Goal: Task Accomplishment & Management: Use online tool/utility

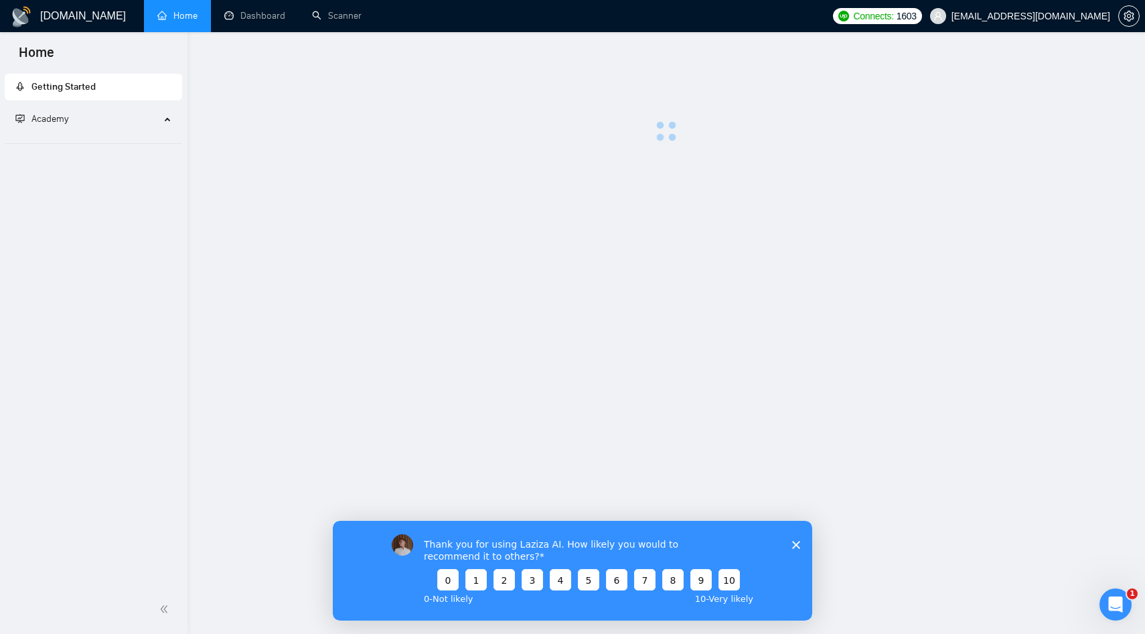
click at [800, 544] on div "Thank you for using Laziza AI. How likely you would to recommend it to others? …" at bounding box center [573, 570] width 480 height 100
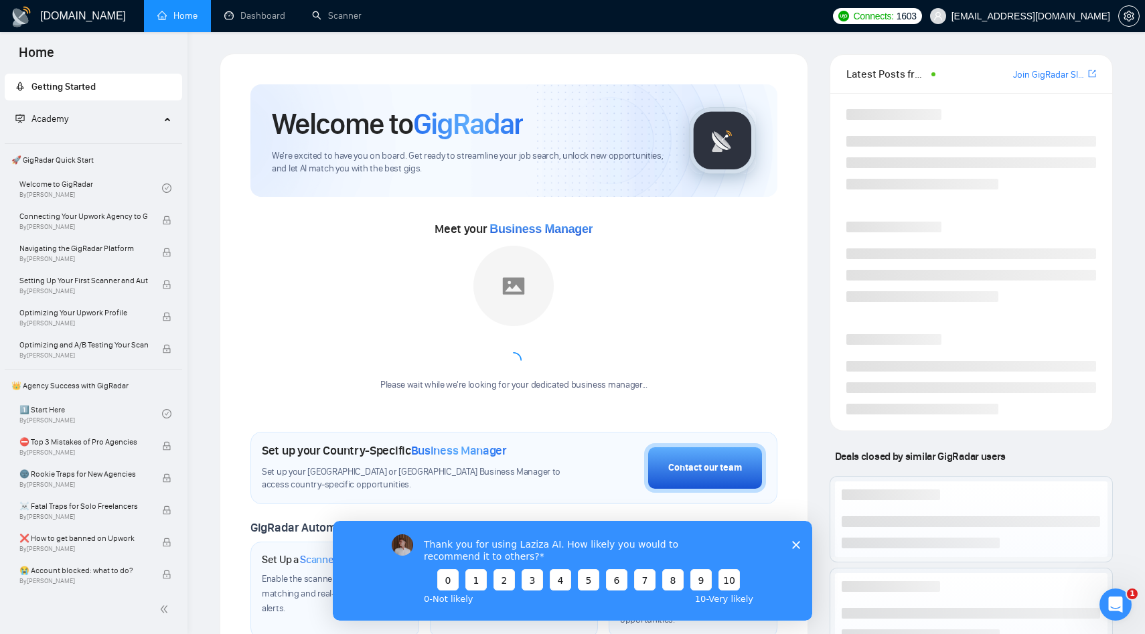
click at [798, 543] on icon "Close survey" at bounding box center [796, 544] width 8 height 8
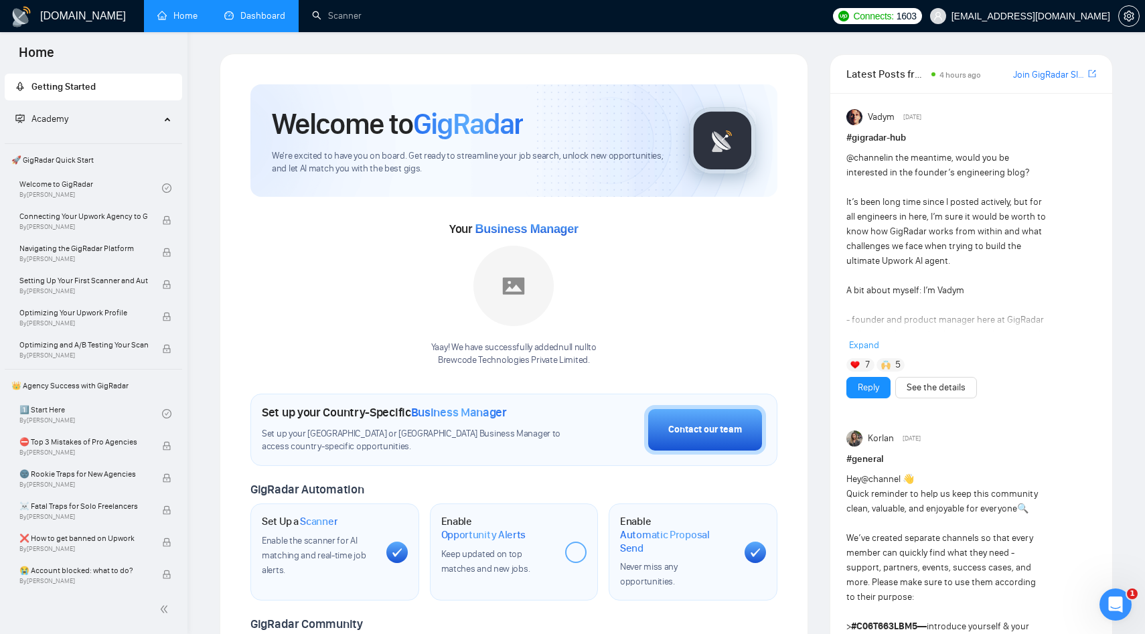
click at [246, 21] on link "Dashboard" at bounding box center [254, 15] width 61 height 11
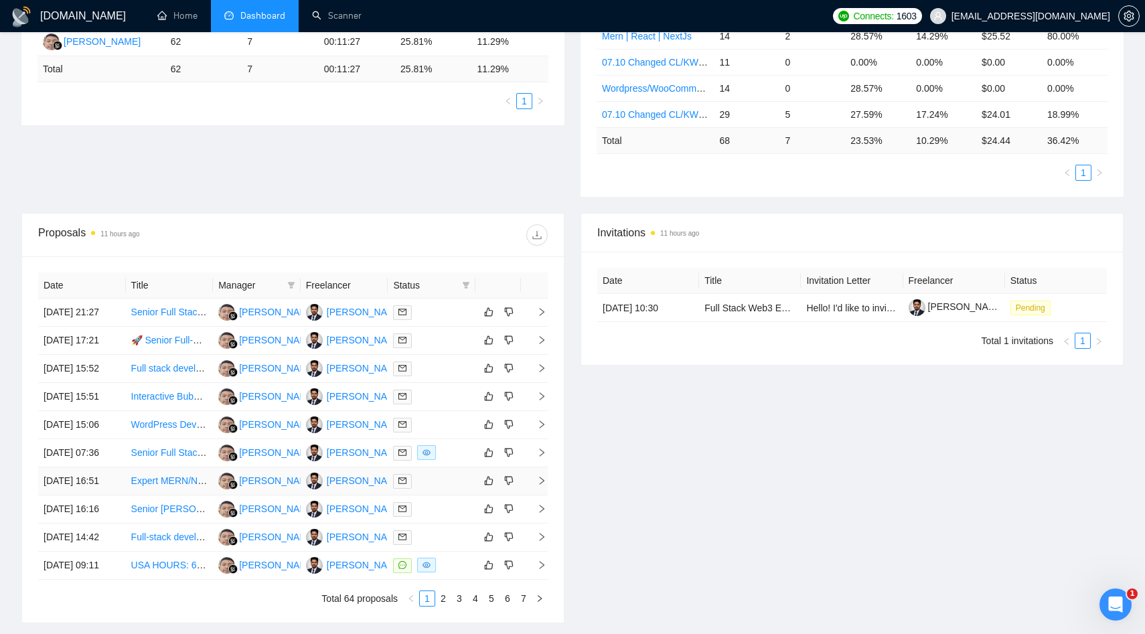
scroll to position [337, 0]
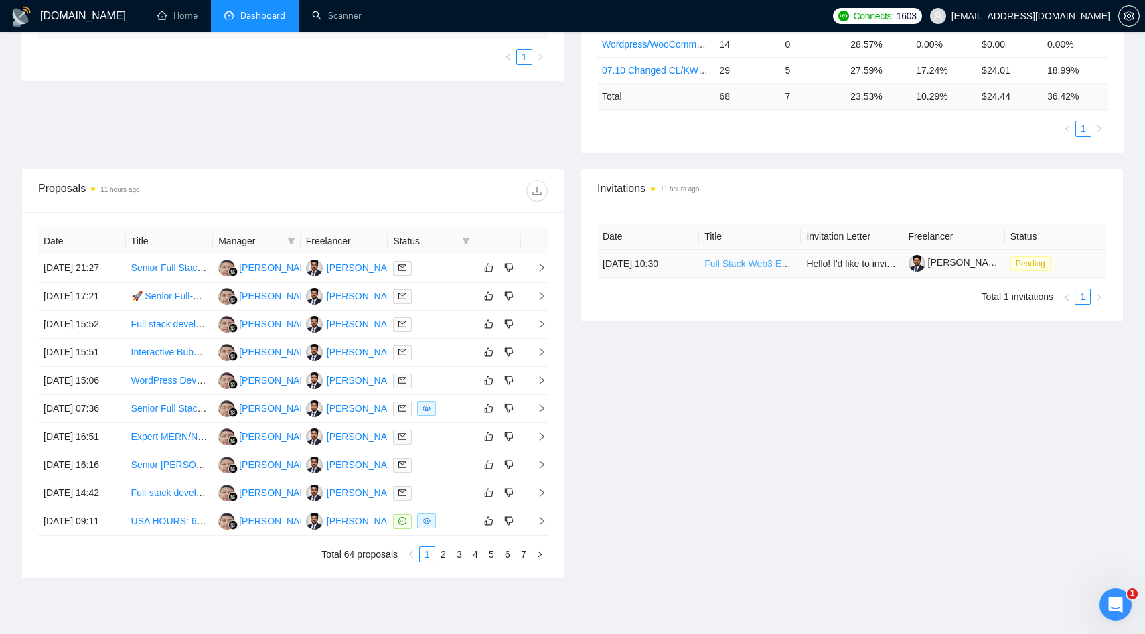
click at [739, 266] on link "Full Stack Web3 Engineer" at bounding box center [759, 264] width 108 height 11
click at [1051, 262] on span "Pending" at bounding box center [1031, 263] width 40 height 15
click at [641, 269] on td "[DATE] 10:30" at bounding box center [648, 264] width 102 height 28
click at [838, 265] on span "Hello! I'd like to invite you to take a look at the job I've posted. Please sub…" at bounding box center [1137, 264] width 662 height 11
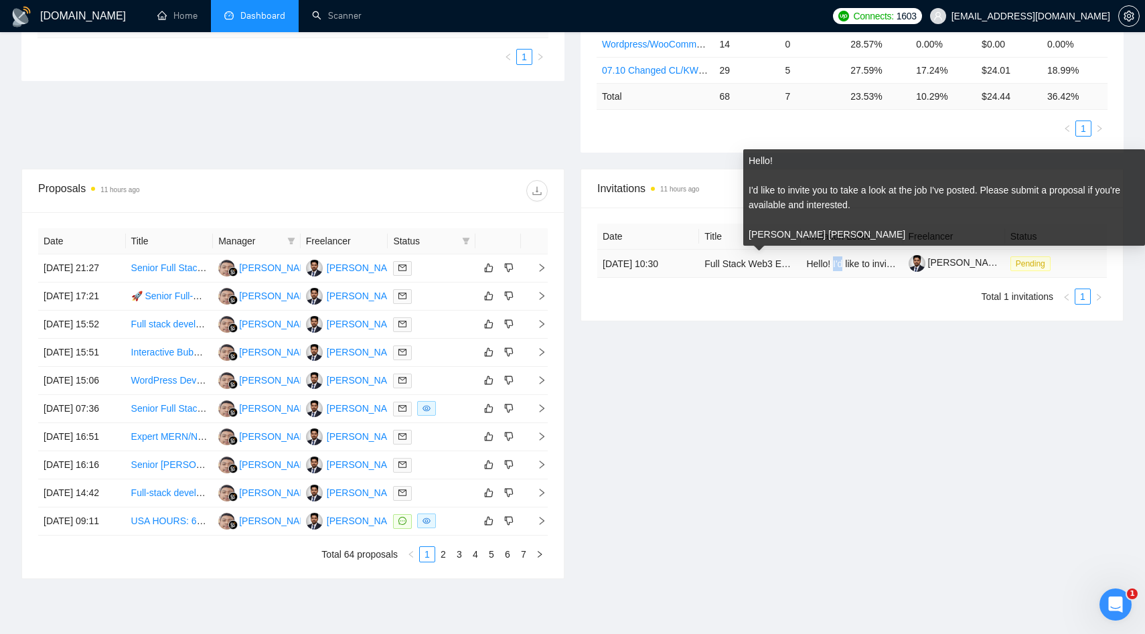
click at [838, 265] on span "Hello! I'd like to invite you to take a look at the job I've posted. Please sub…" at bounding box center [1137, 264] width 662 height 11
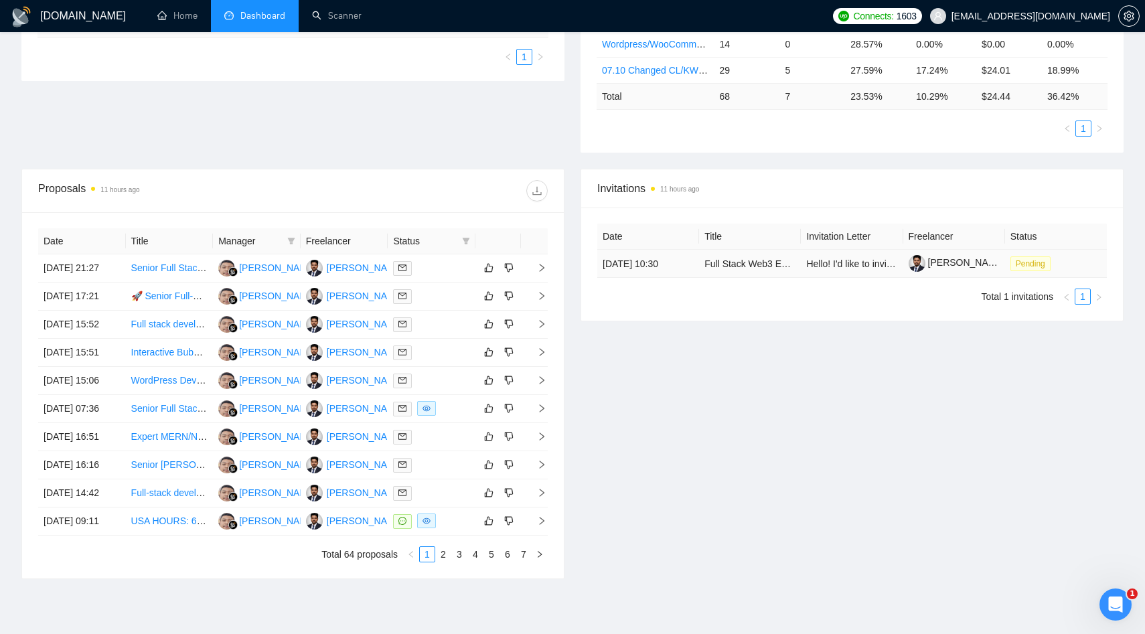
click at [673, 267] on td "[DATE] 10:30" at bounding box center [648, 264] width 102 height 28
click at [98, 311] on td "[DATE] 17:21" at bounding box center [82, 297] width 88 height 28
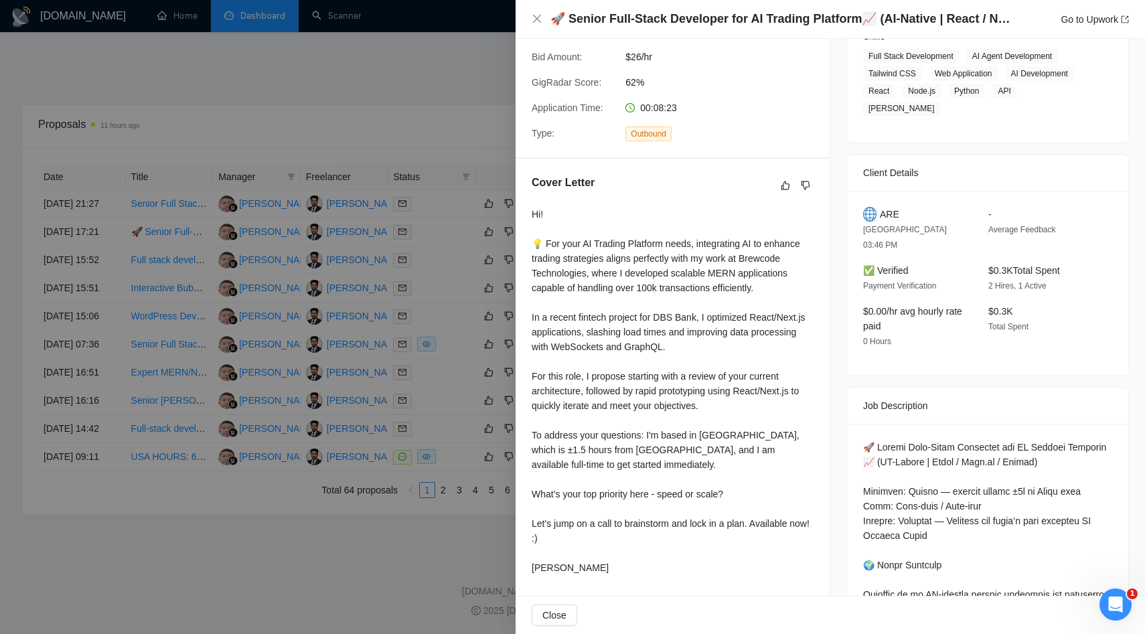
scroll to position [238, 0]
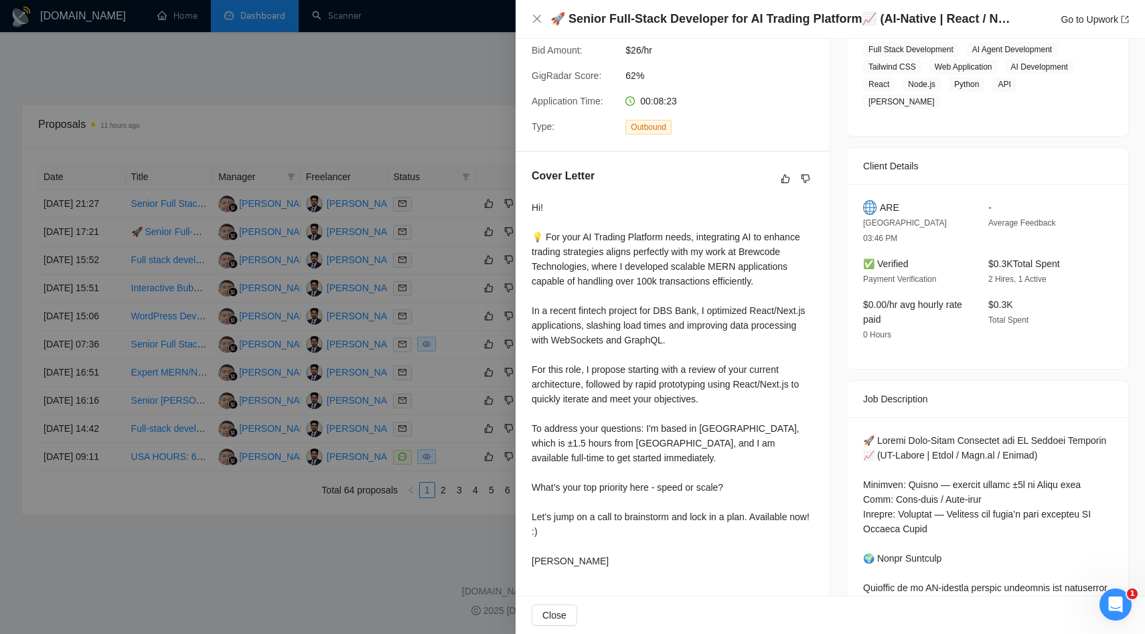
click at [339, 279] on div at bounding box center [572, 317] width 1145 height 634
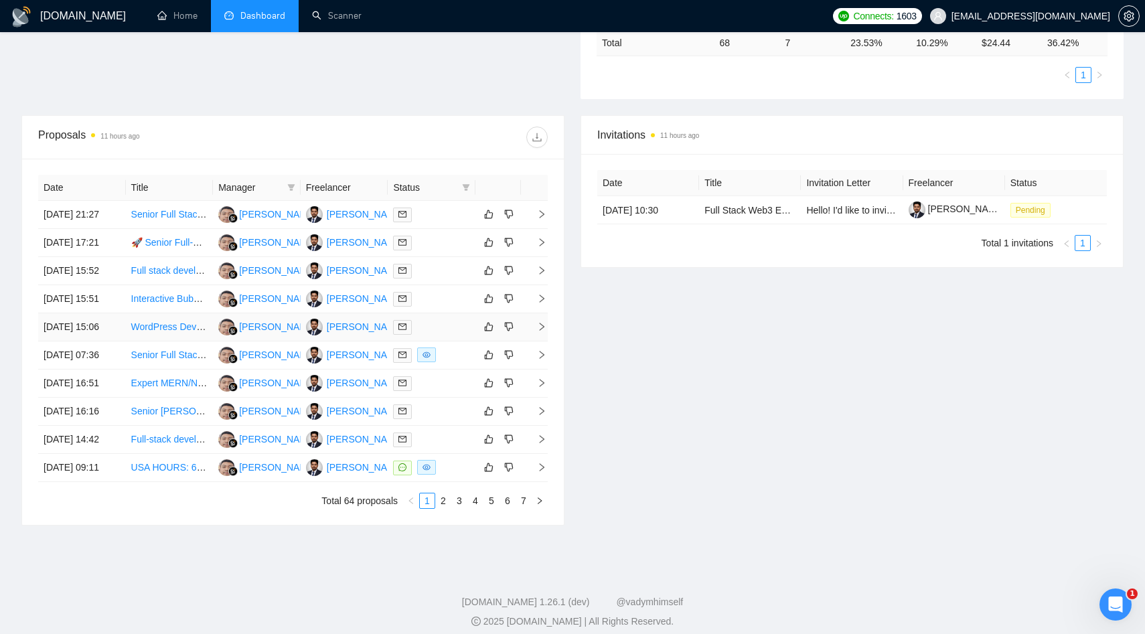
scroll to position [389, 0]
click at [115, 227] on td "[DATE] 21:27" at bounding box center [82, 216] width 88 height 28
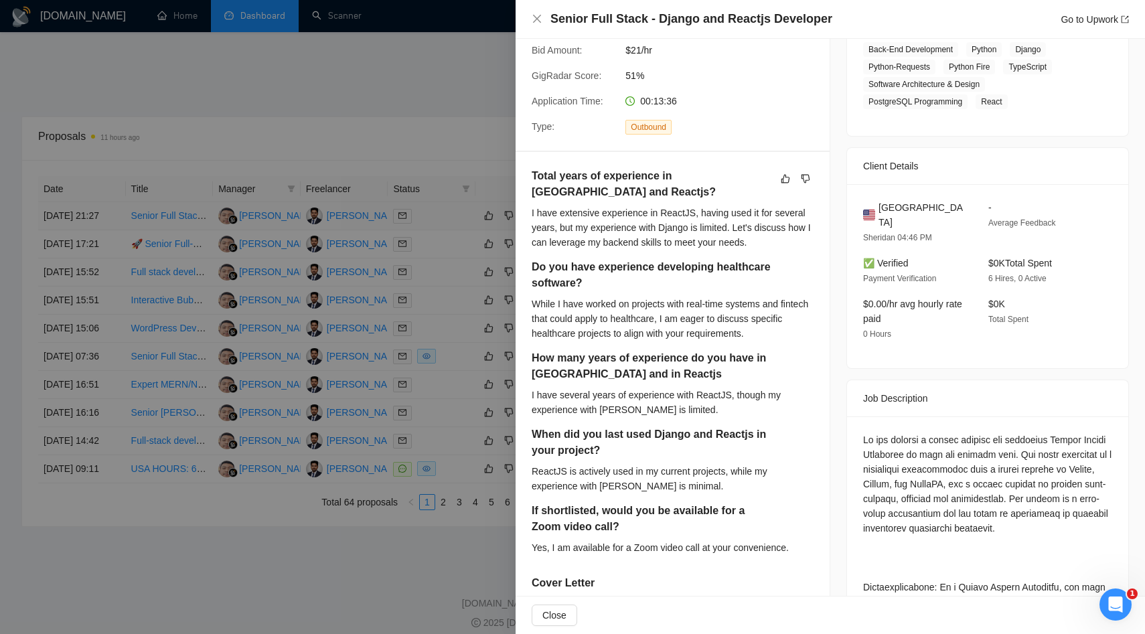
click at [115, 227] on div at bounding box center [572, 317] width 1145 height 634
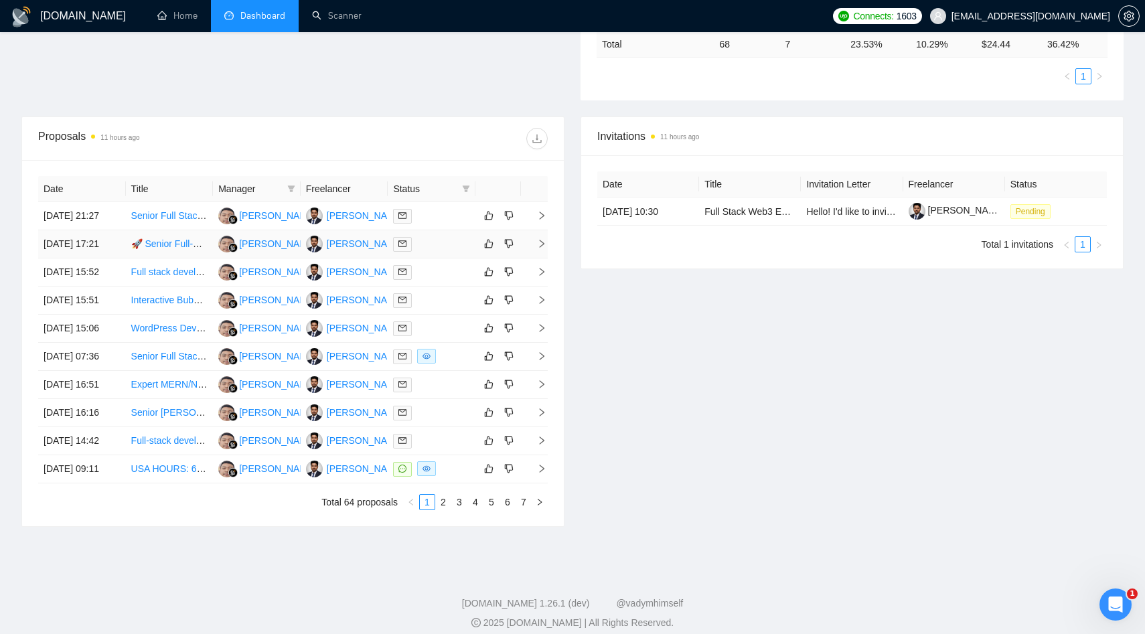
click at [75, 259] on td "[DATE] 17:21" at bounding box center [82, 244] width 88 height 28
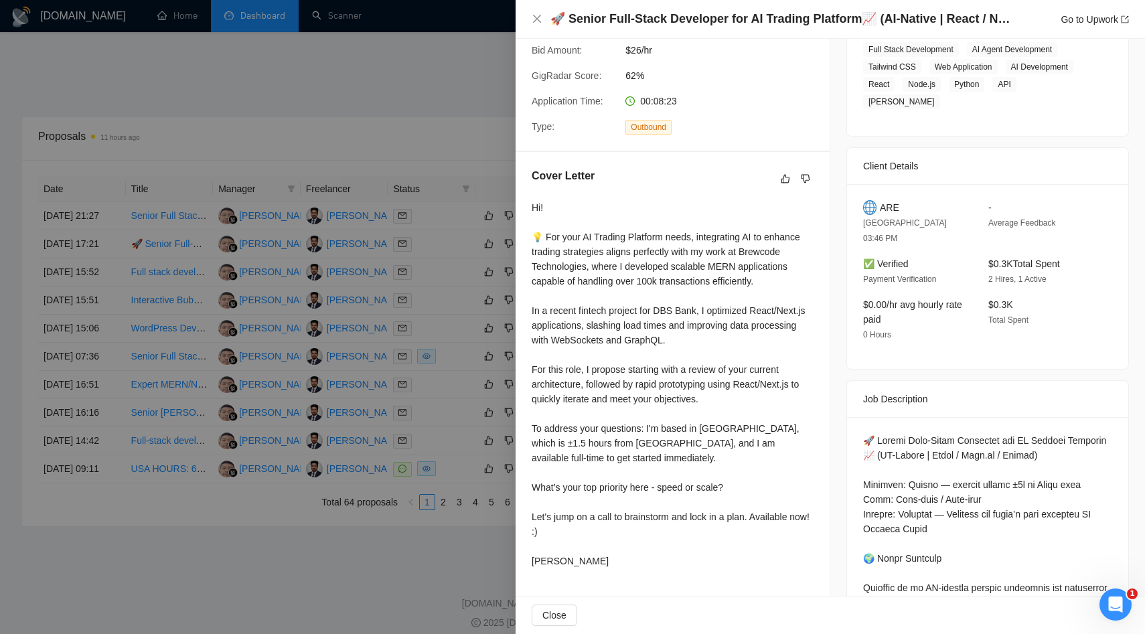
click at [887, 200] on span "ARE" at bounding box center [889, 207] width 19 height 15
copy span "ARE"
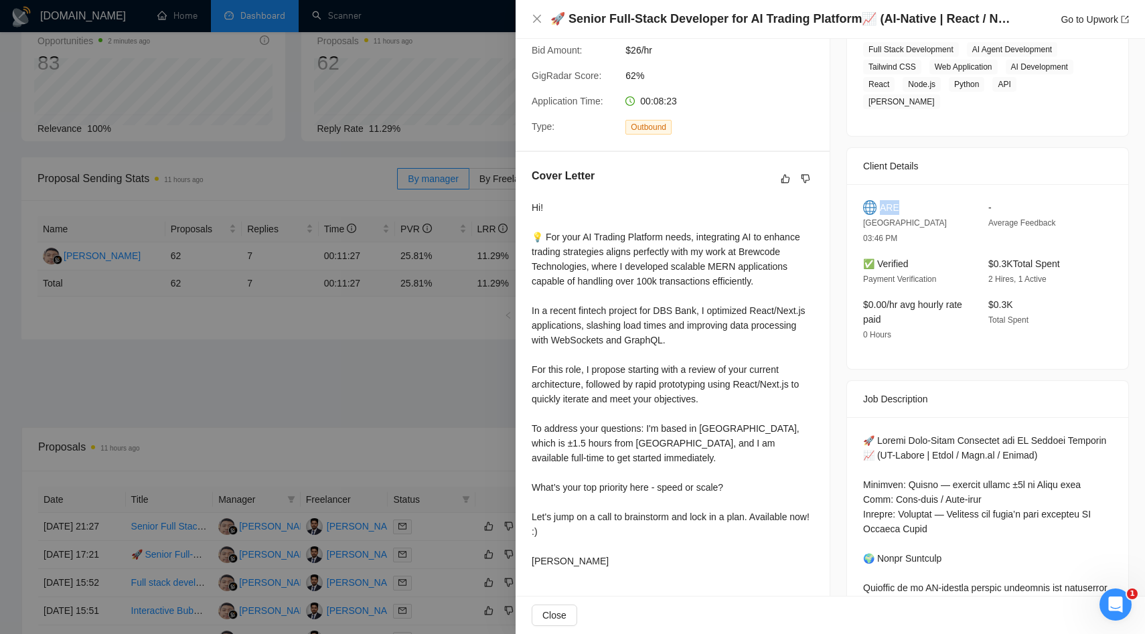
scroll to position [0, 0]
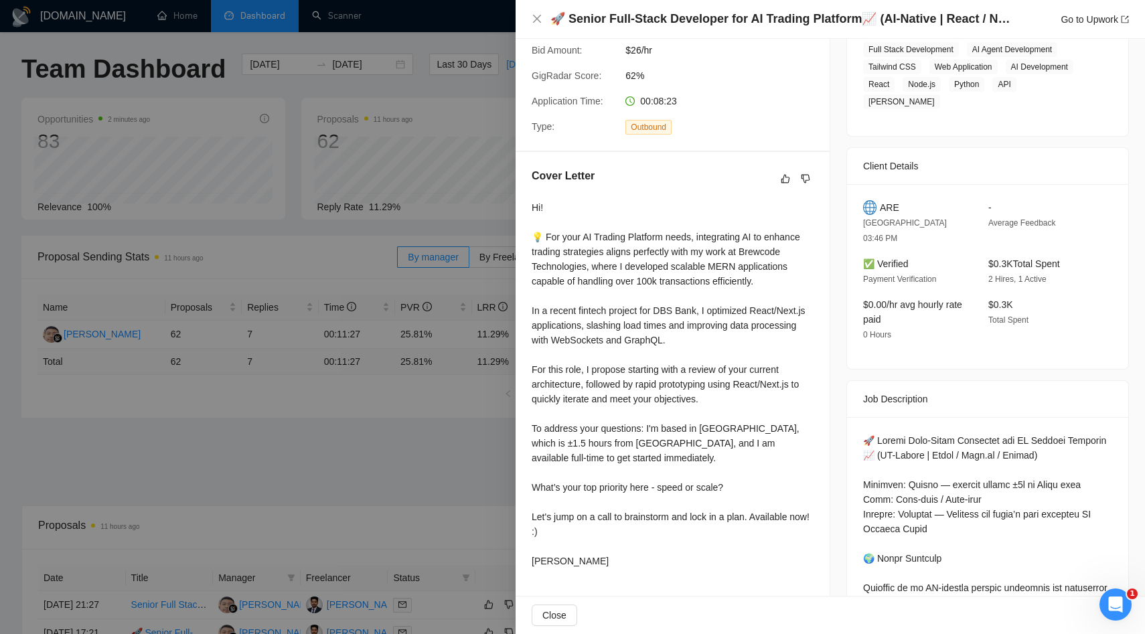
click at [159, 284] on div at bounding box center [572, 317] width 1145 height 634
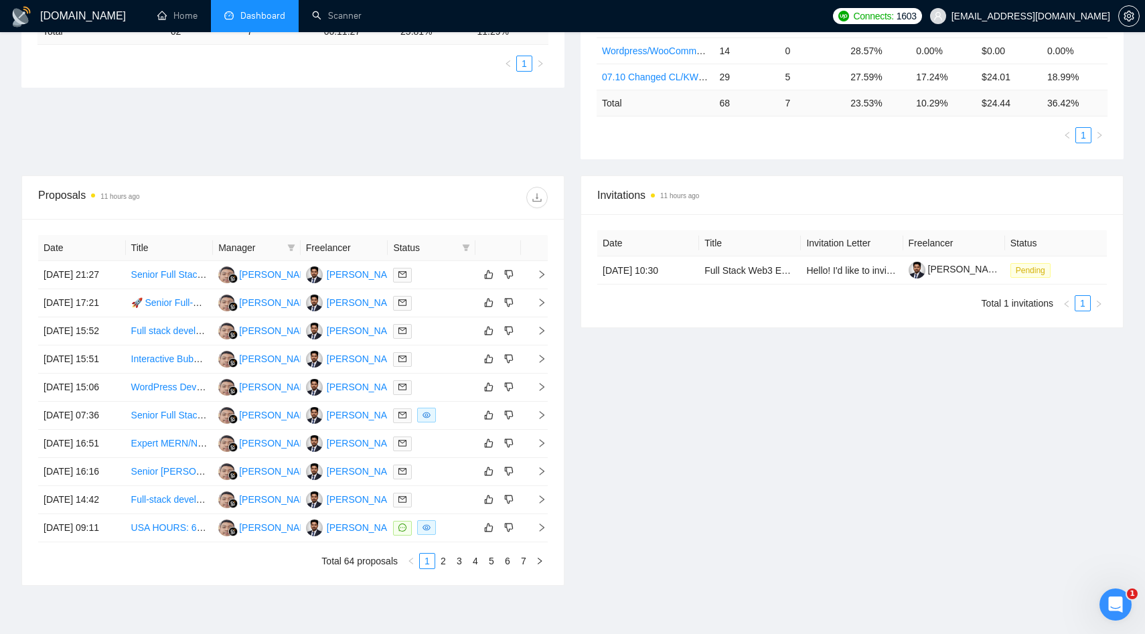
scroll to position [528, 0]
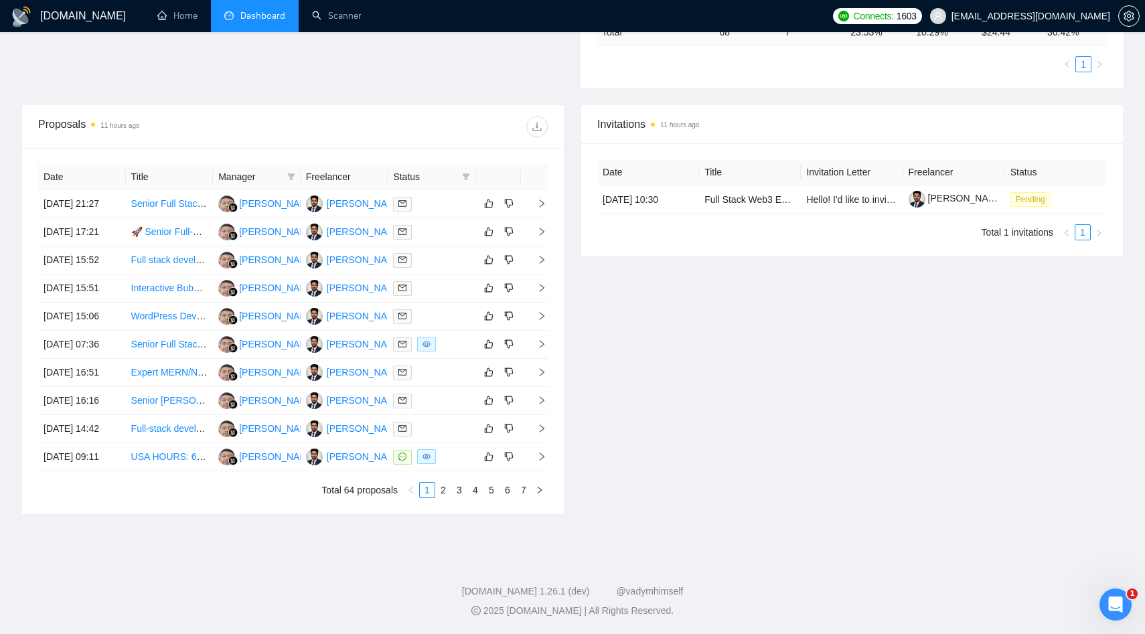
click at [767, 399] on div "Invitations 11 hours ago Date Title Invitation Letter Freelancer Status [DATE] …" at bounding box center [852, 309] width 559 height 411
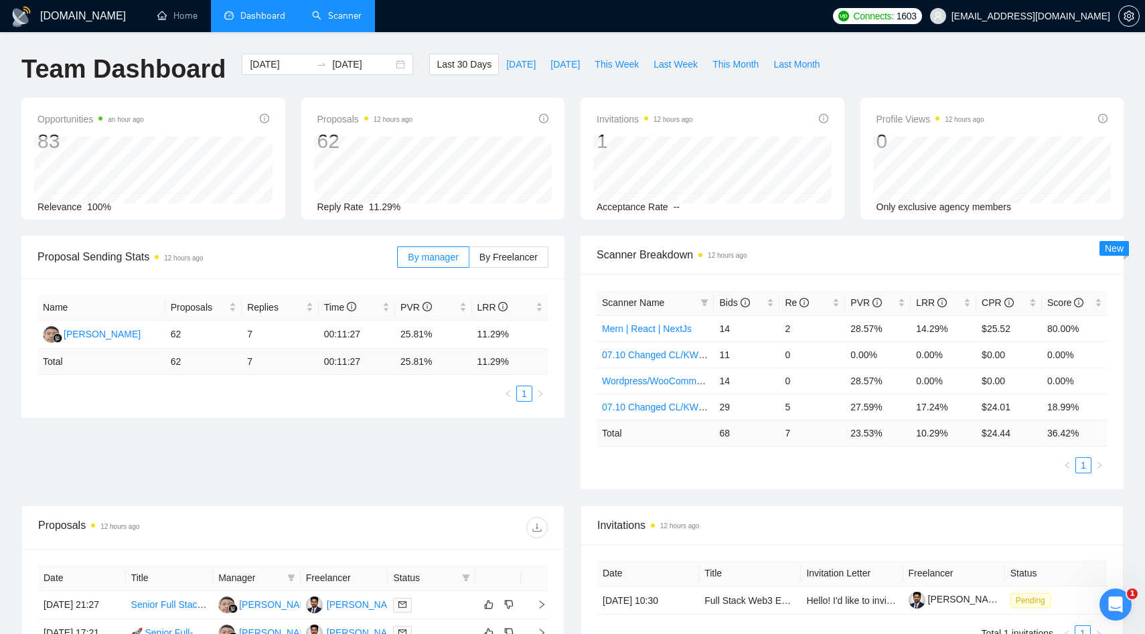
click at [328, 21] on link "Scanner" at bounding box center [337, 15] width 50 height 11
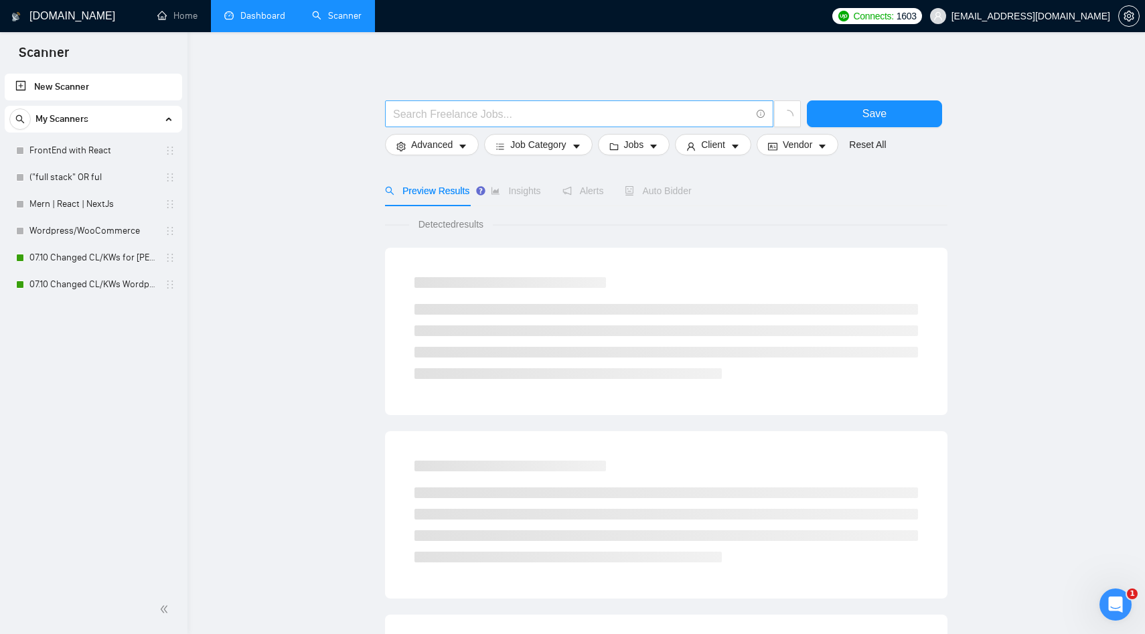
click at [507, 114] on input "text" at bounding box center [572, 114] width 358 height 17
paste input "Full Stack Web3 Engineer"
type input "Full Stack Web3 Engineer"
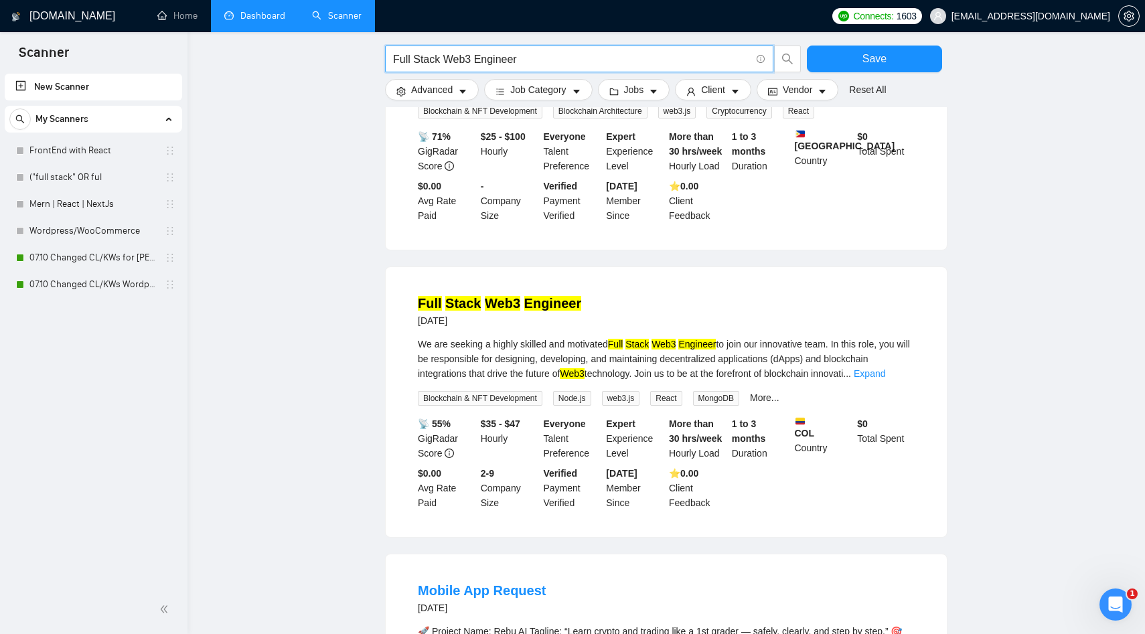
scroll to position [839, 0]
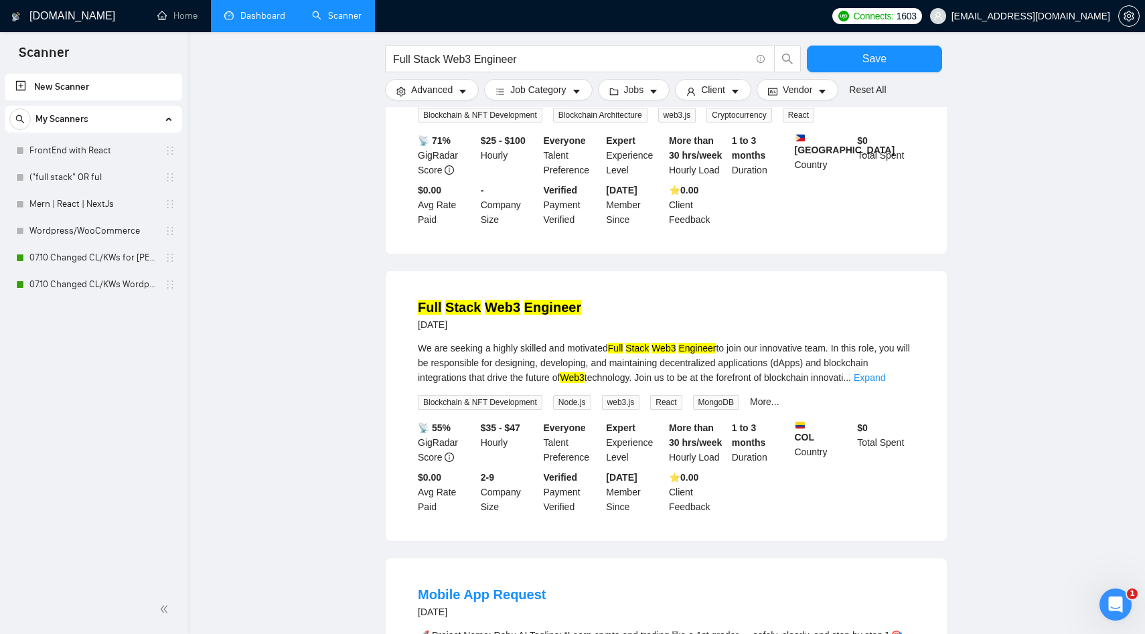
click at [485, 311] on mark "Web3" at bounding box center [502, 307] width 35 height 15
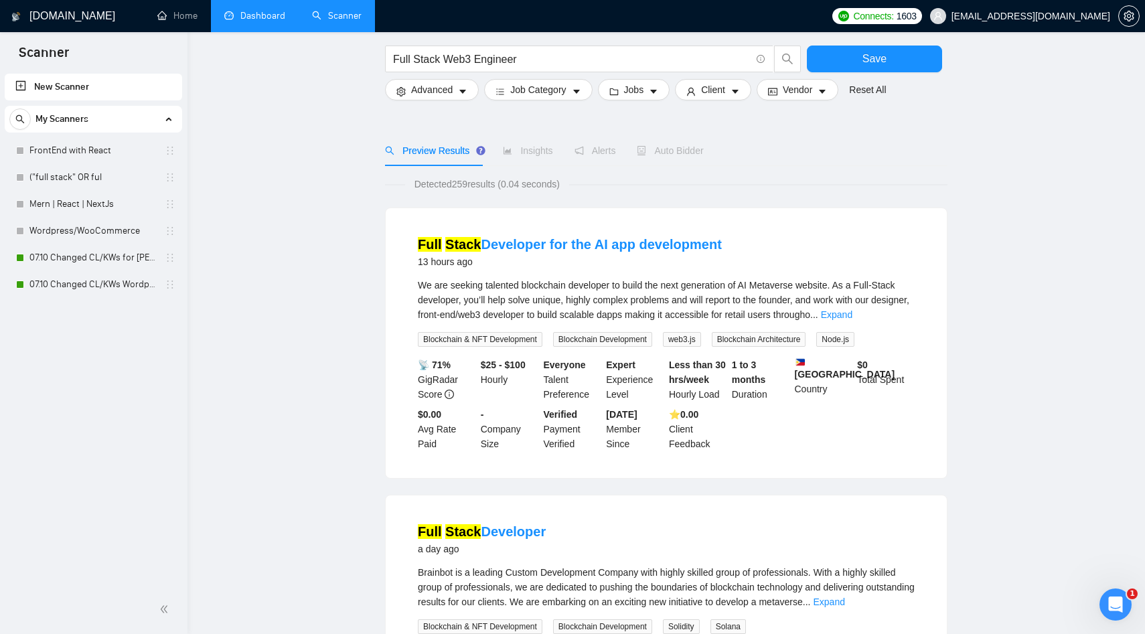
scroll to position [0, 0]
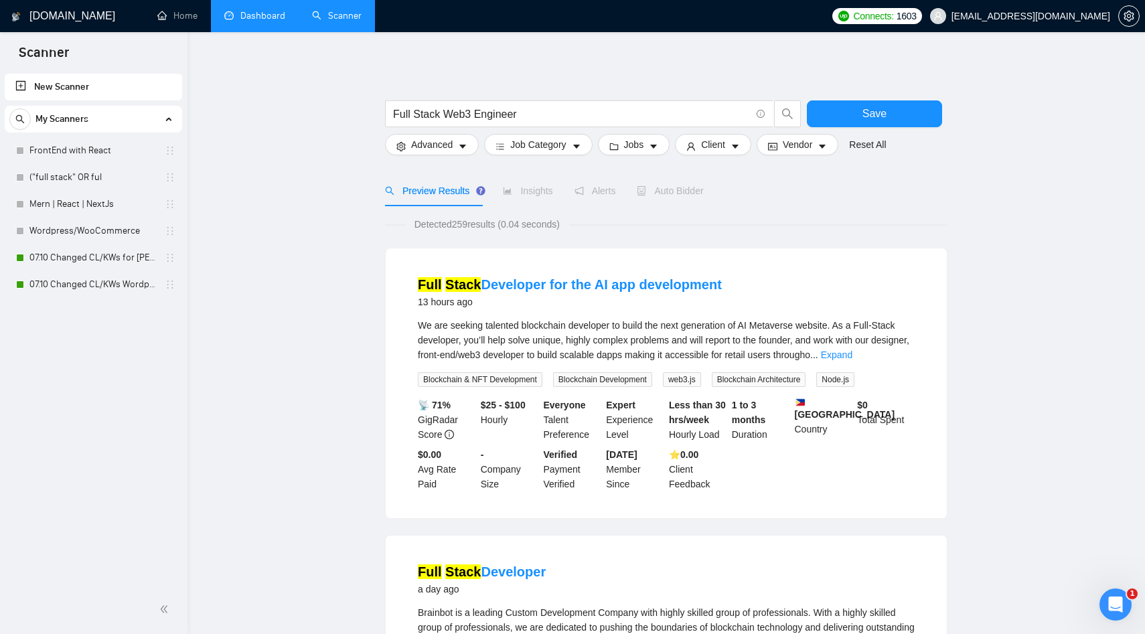
click at [703, 190] on span "Auto Bidder" at bounding box center [670, 191] width 66 height 11
click at [867, 115] on span "Save" at bounding box center [875, 113] width 24 height 17
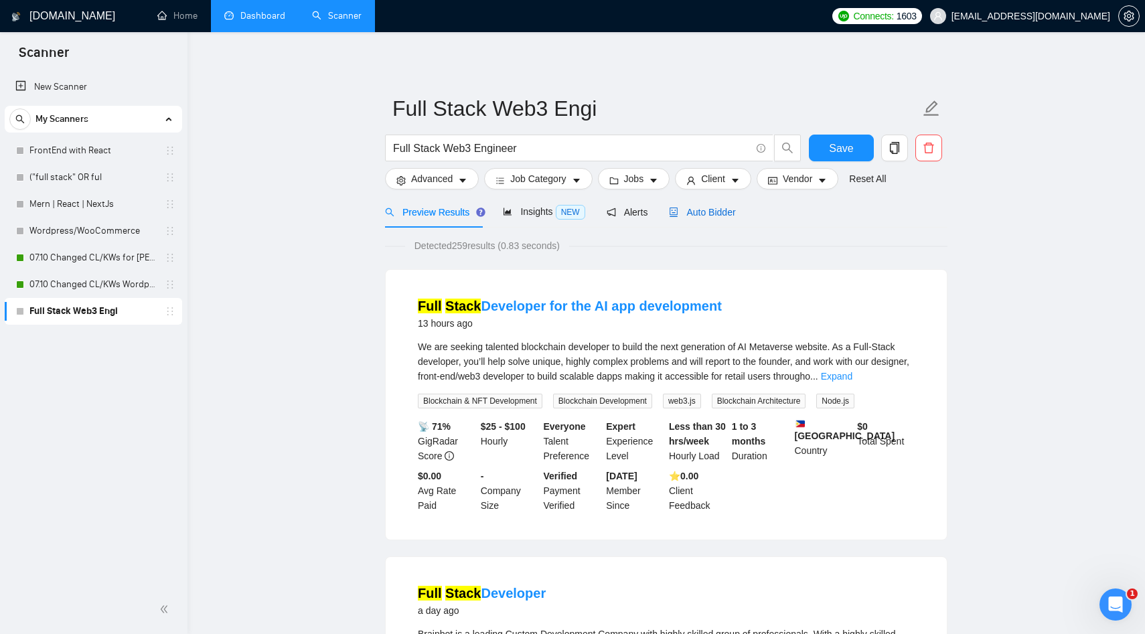
click at [715, 215] on span "Auto Bidder" at bounding box center [702, 212] width 66 height 11
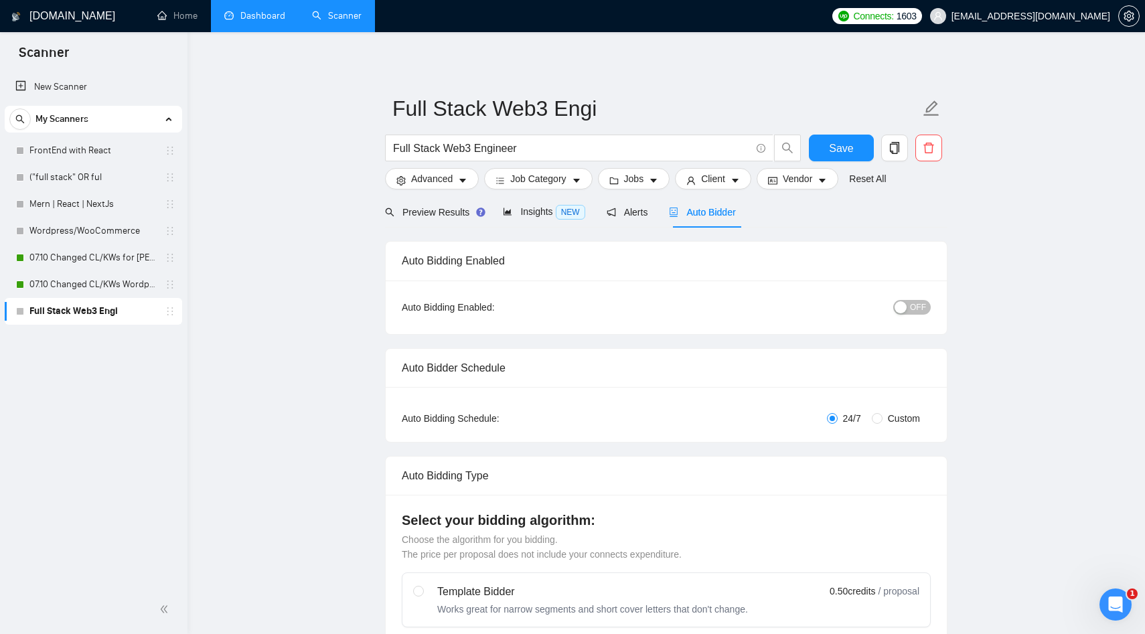
click at [913, 312] on span "OFF" at bounding box center [918, 307] width 16 height 15
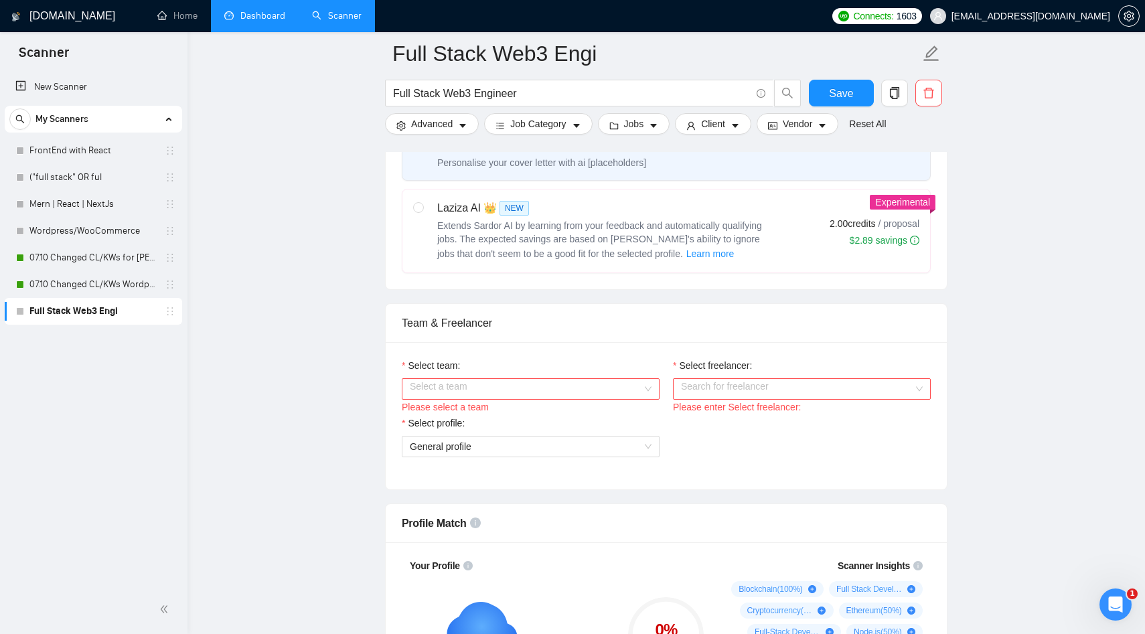
scroll to position [526, 0]
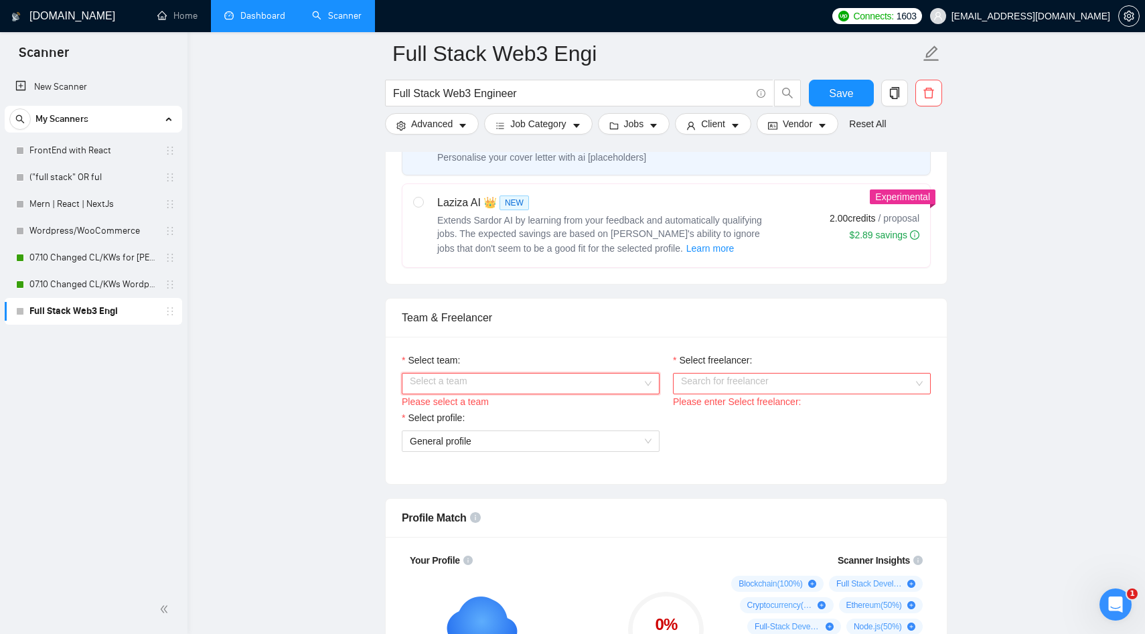
click at [563, 380] on input "Select team:" at bounding box center [526, 384] width 232 height 20
click at [514, 412] on div "Brewcode Technologies Private Limited" at bounding box center [531, 409] width 242 height 15
click at [726, 389] on input "Select freelancer:" at bounding box center [797, 384] width 232 height 20
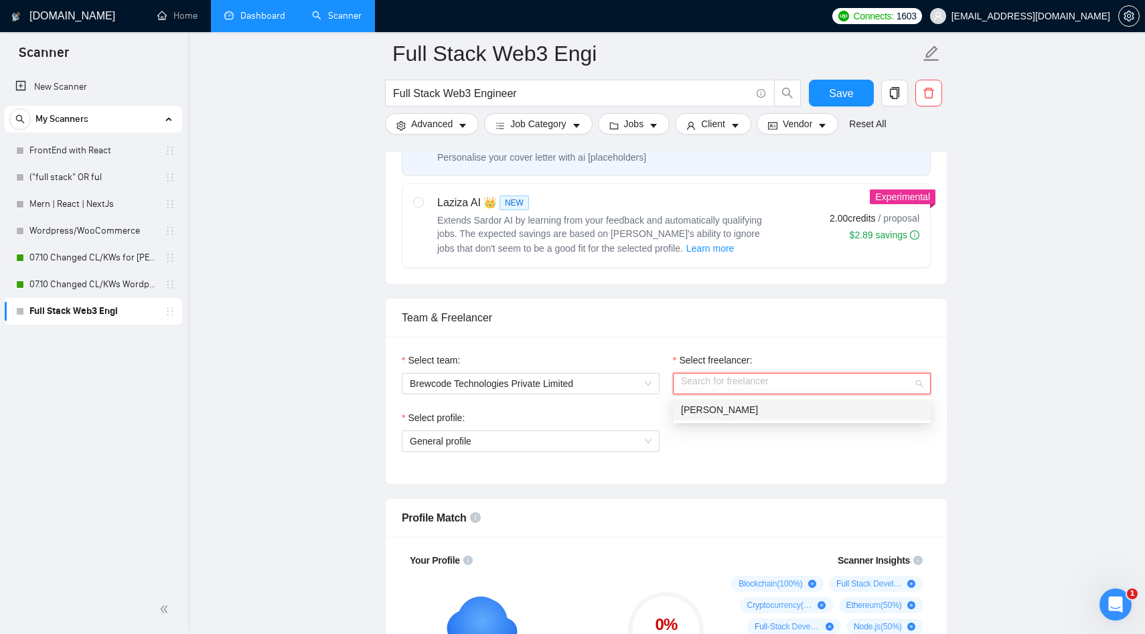
click at [726, 406] on span "[PERSON_NAME]" at bounding box center [719, 410] width 77 height 11
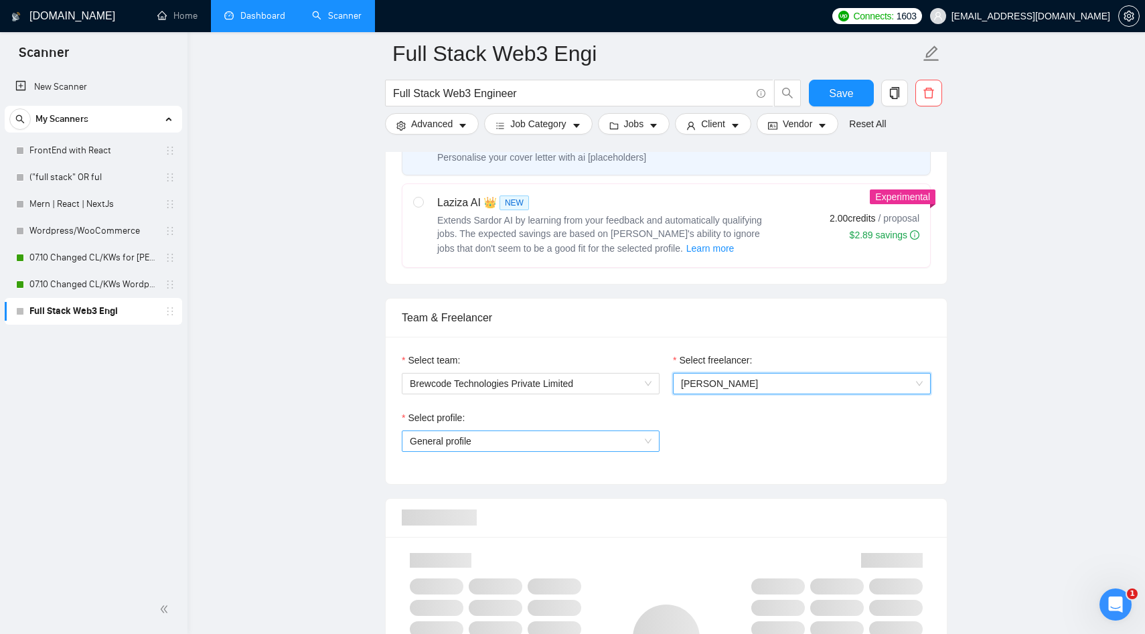
click at [548, 437] on span "General profile" at bounding box center [531, 441] width 242 height 20
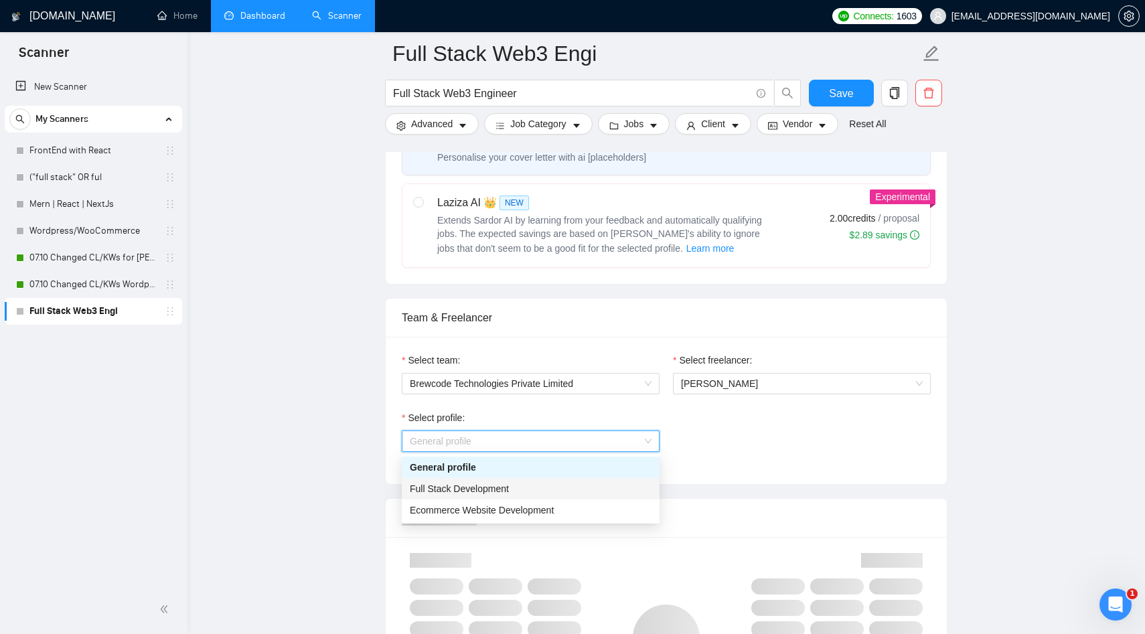
click at [473, 490] on span "Full Stack Development" at bounding box center [459, 489] width 99 height 11
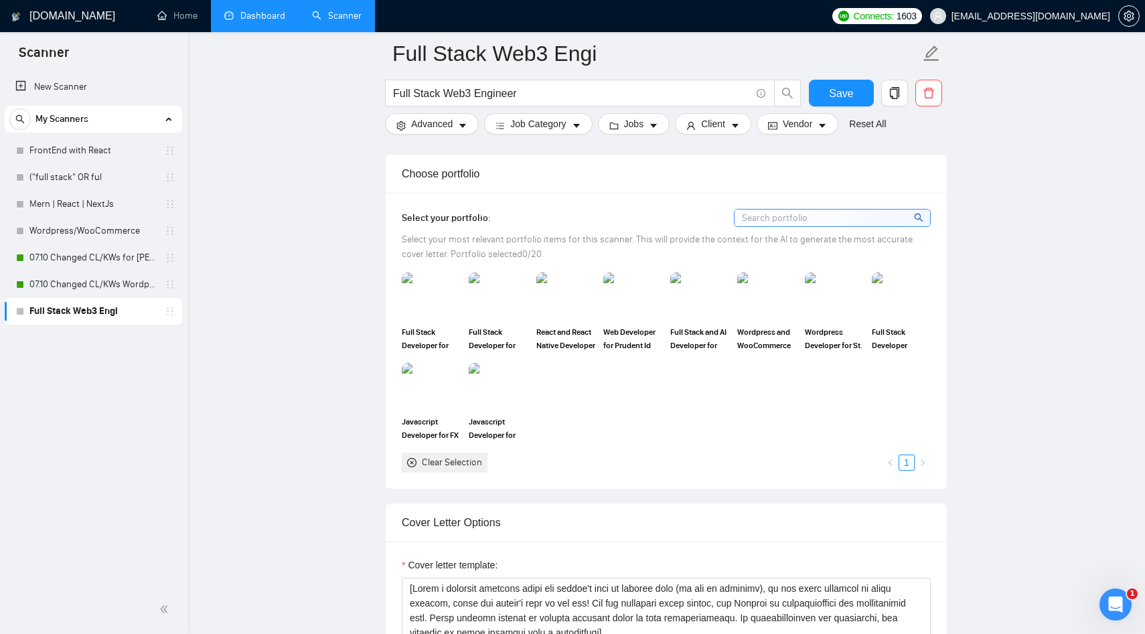
scroll to position [1163, 0]
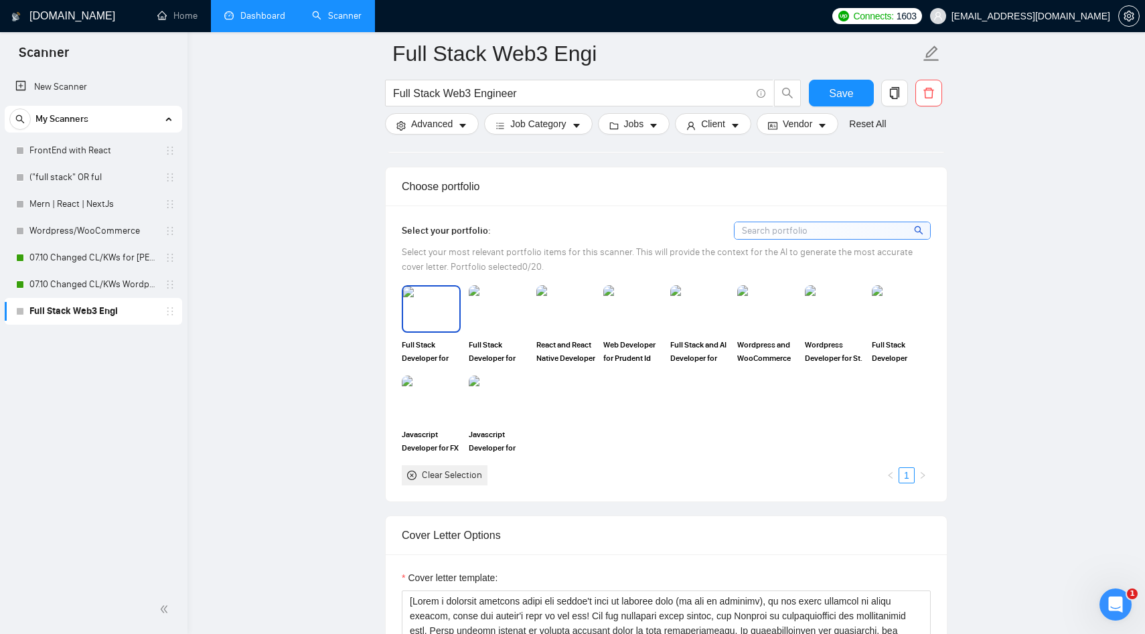
click at [437, 308] on img at bounding box center [431, 309] width 56 height 44
click at [497, 313] on img at bounding box center [498, 309] width 56 height 44
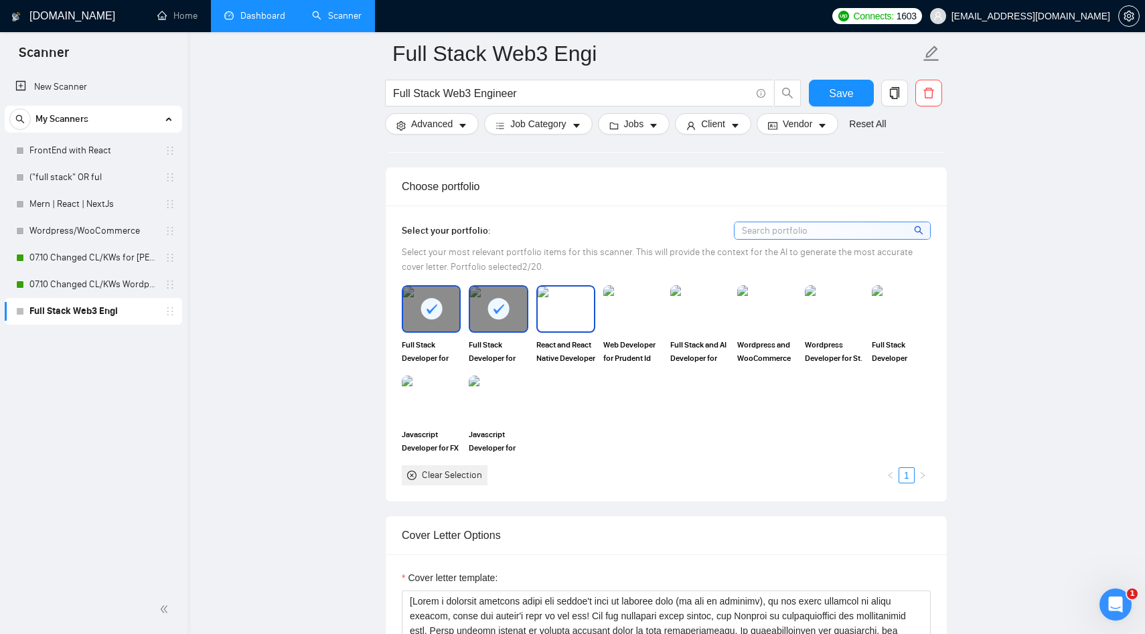
click at [585, 308] on img at bounding box center [566, 309] width 56 height 44
click at [660, 307] on img at bounding box center [633, 309] width 56 height 44
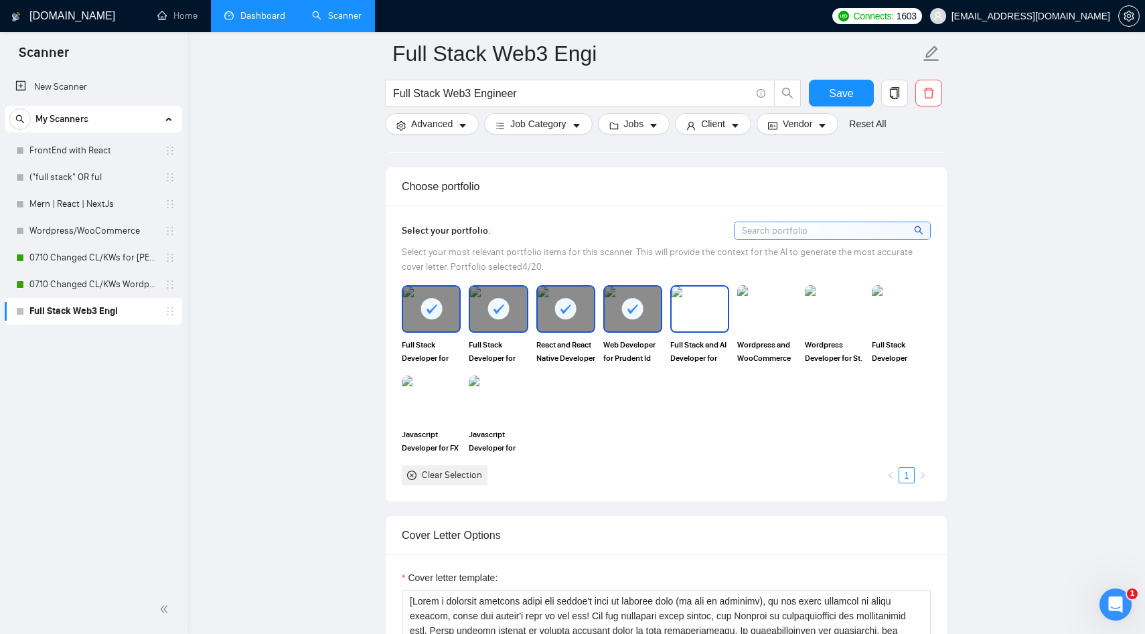
click at [712, 301] on img at bounding box center [700, 309] width 56 height 44
click at [789, 310] on img at bounding box center [767, 309] width 56 height 44
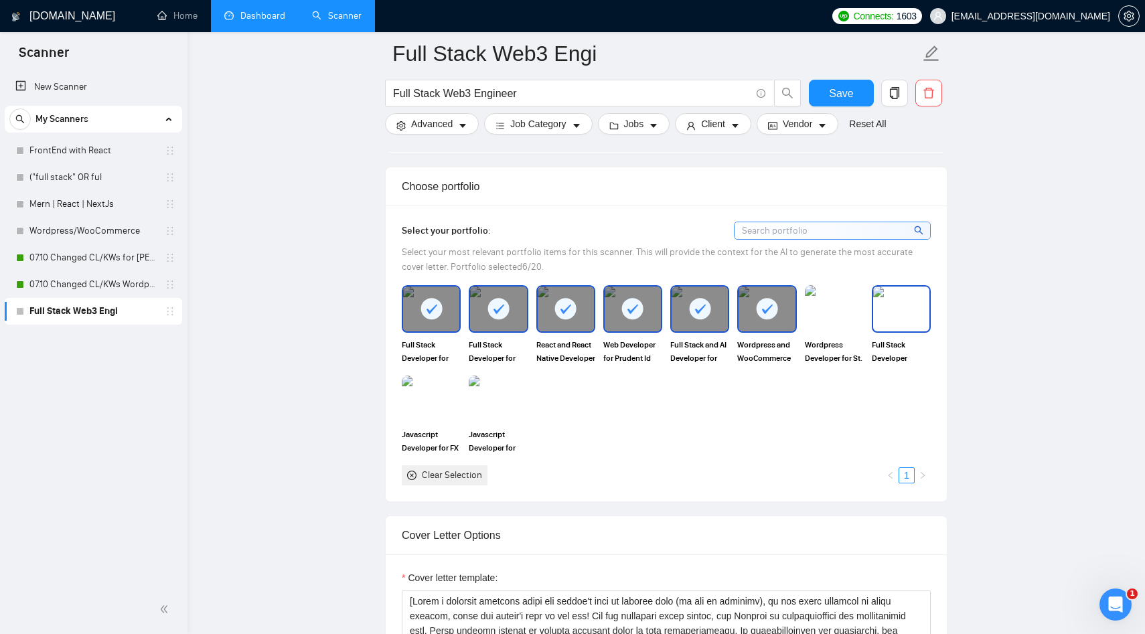
click at [924, 316] on img at bounding box center [901, 309] width 56 height 44
click at [763, 299] on rect at bounding box center [767, 308] width 21 height 21
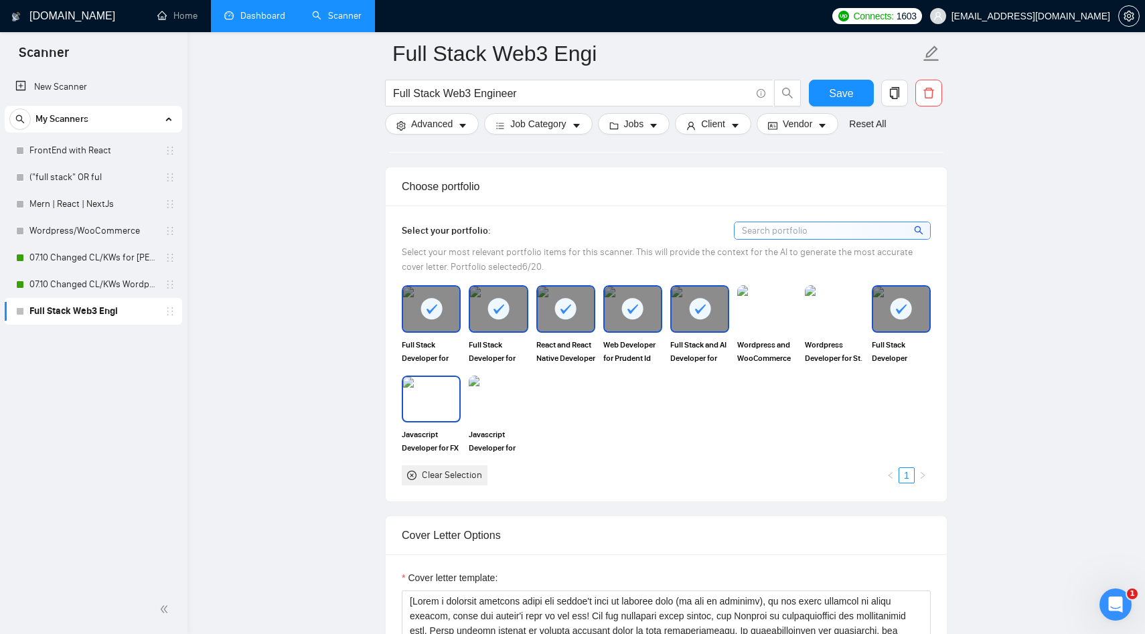
click at [441, 405] on img at bounding box center [431, 399] width 56 height 44
click at [506, 390] on img at bounding box center [498, 399] width 56 height 44
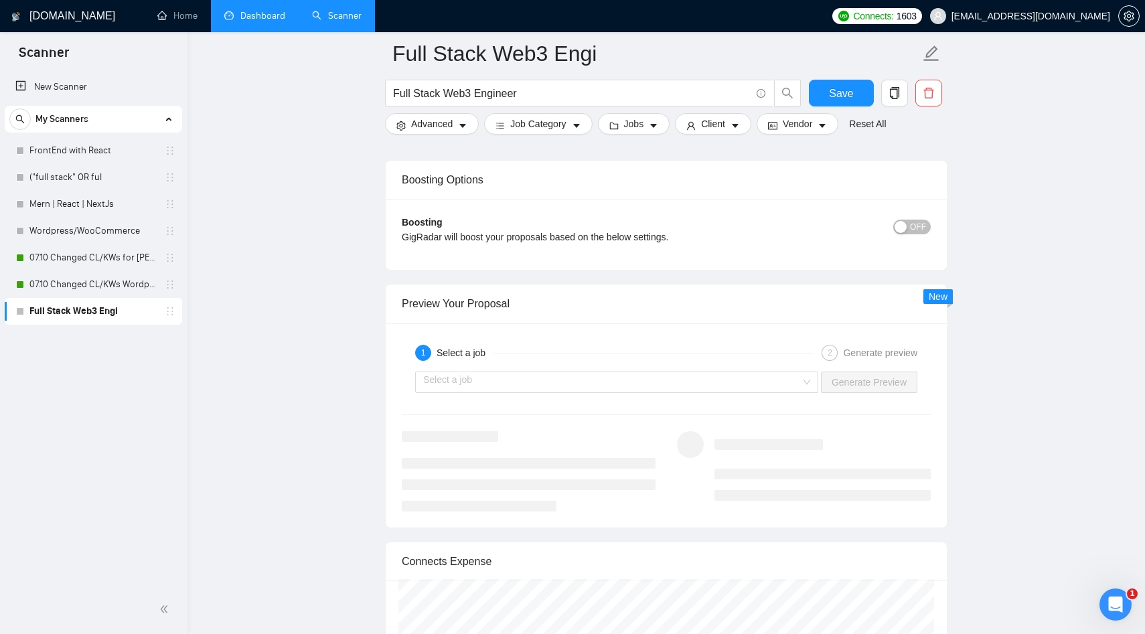
scroll to position [2481, 0]
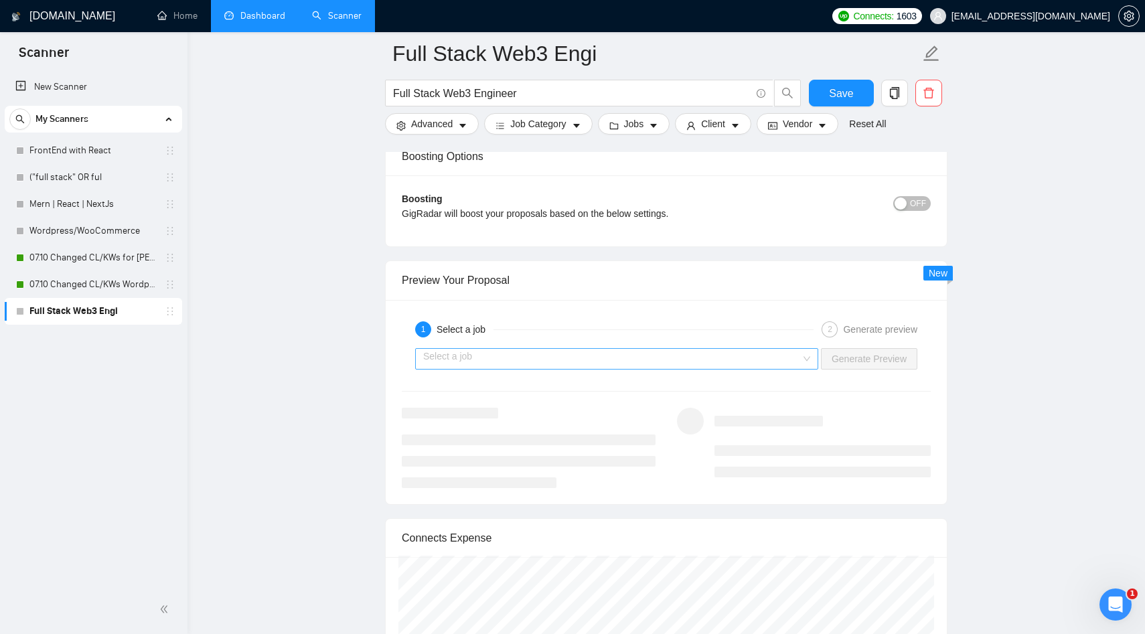
click at [497, 362] on input "search" at bounding box center [612, 359] width 378 height 20
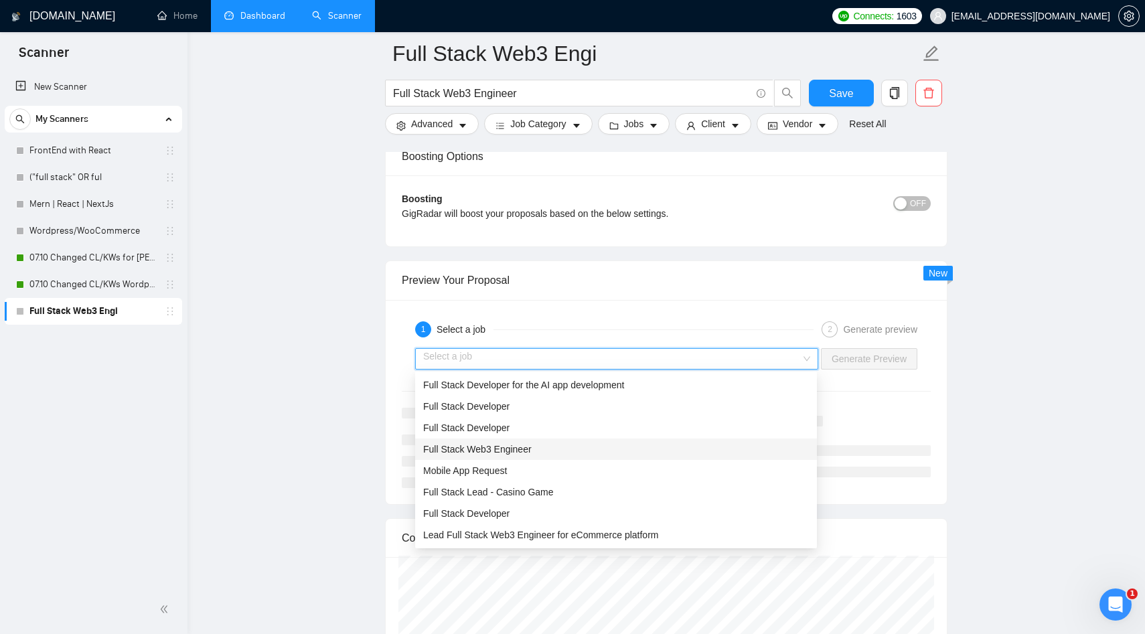
click at [496, 456] on div "Full Stack Web3 Engineer" at bounding box center [616, 449] width 386 height 15
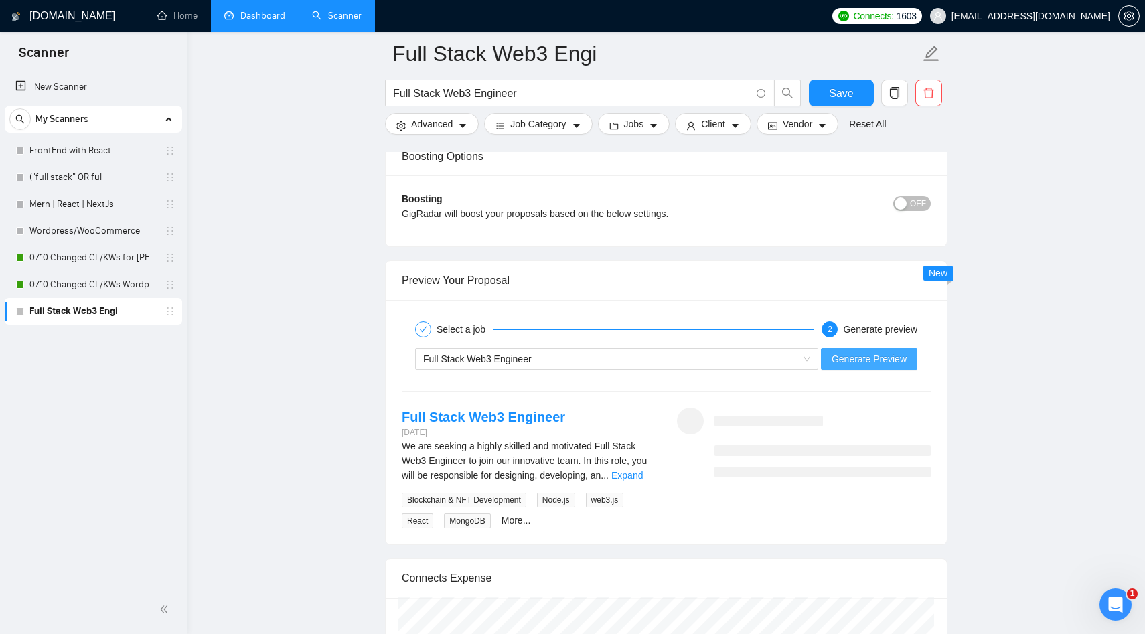
click at [881, 356] on span "Generate Preview" at bounding box center [869, 359] width 75 height 15
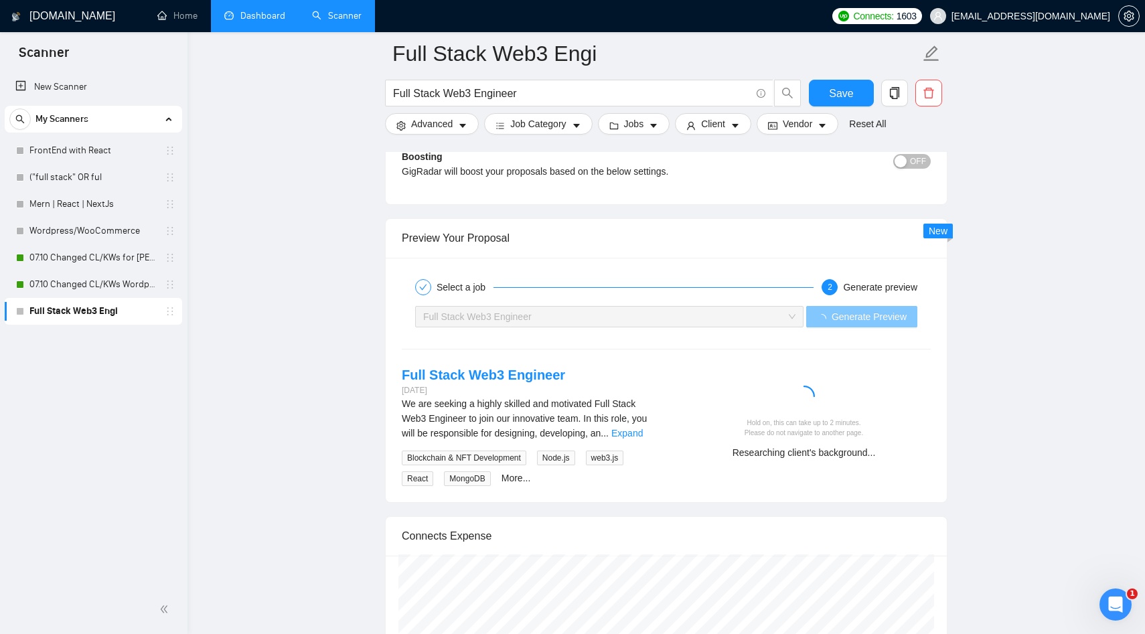
scroll to position [2519, 0]
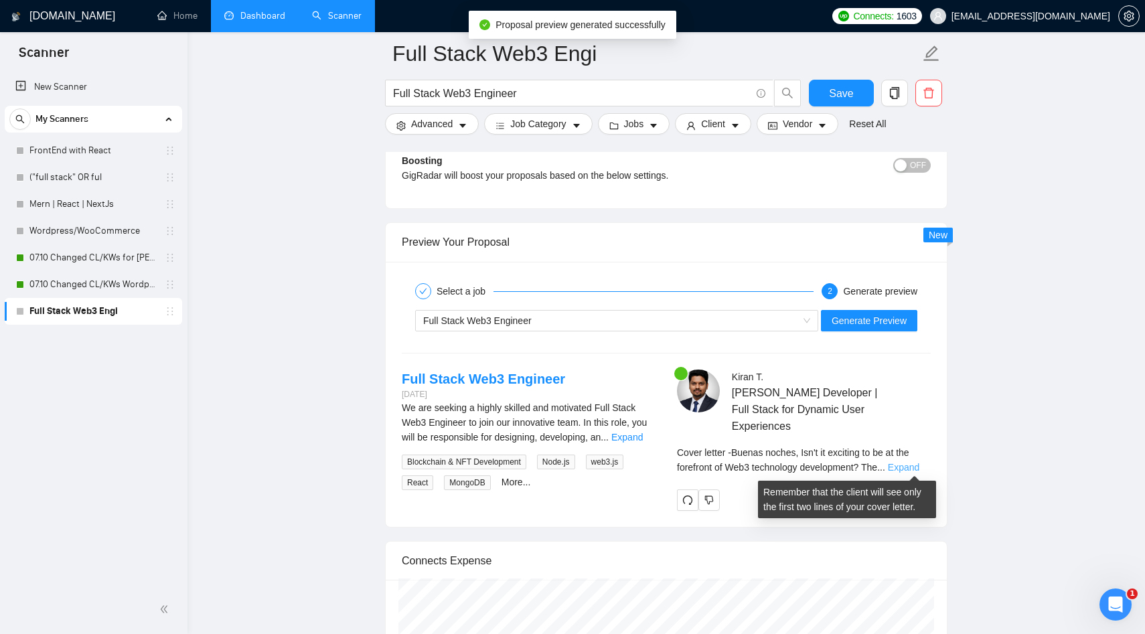
click at [920, 464] on link "Expand" at bounding box center [903, 467] width 31 height 11
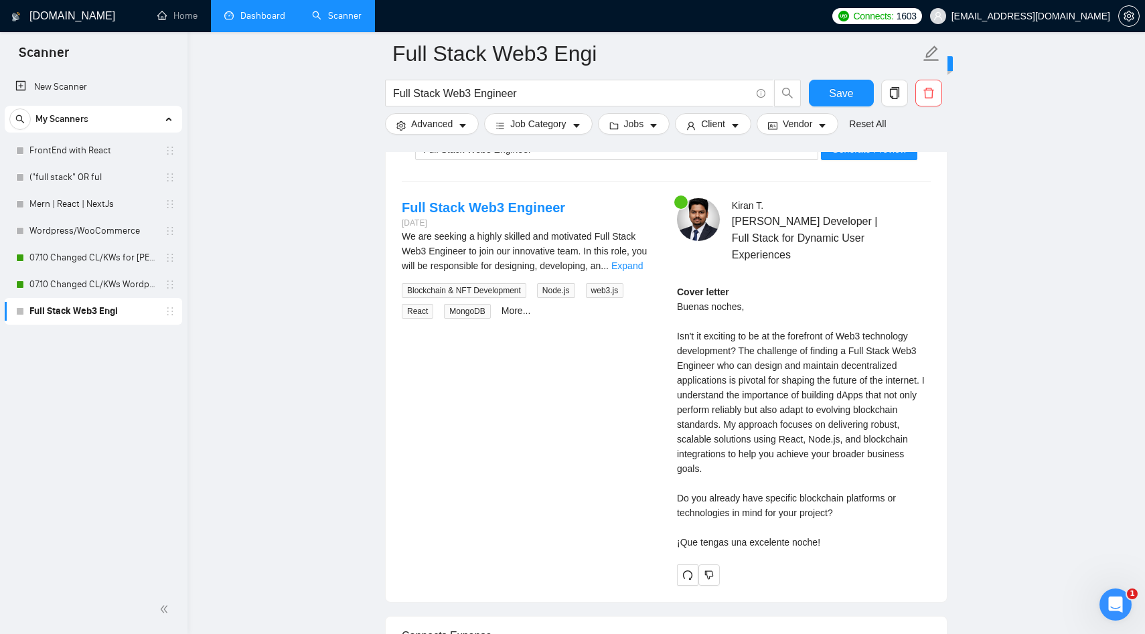
scroll to position [2713, 0]
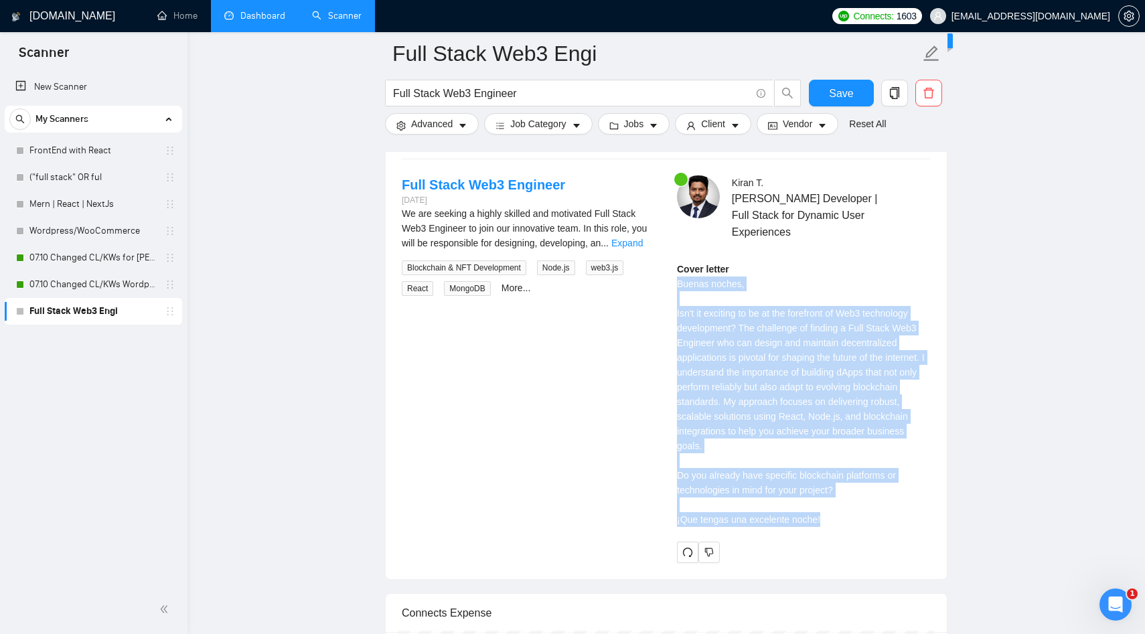
drag, startPoint x: 679, startPoint y: 283, endPoint x: 853, endPoint y: 520, distance: 293.2
click at [853, 520] on div "Cover letter Buenas noches, Isn't it exciting to be at the forefront of Web3 te…" at bounding box center [804, 394] width 254 height 265
copy div "Buenas noches, Isn't it exciting to be at the forefront of Web3 technology deve…"
